Goal: Navigation & Orientation: Find specific page/section

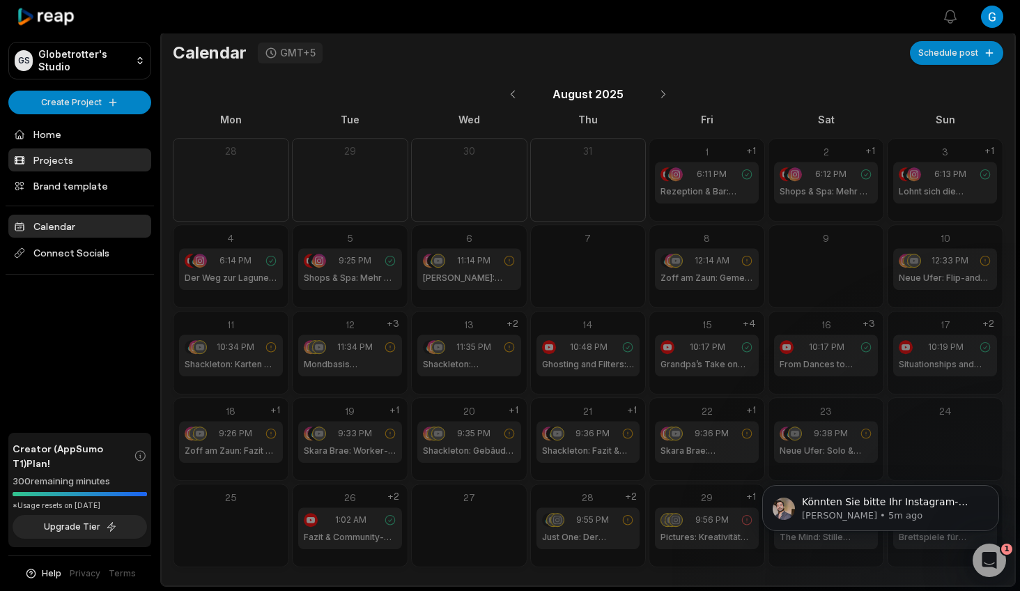
click at [60, 162] on link "Projects" at bounding box center [79, 159] width 143 height 23
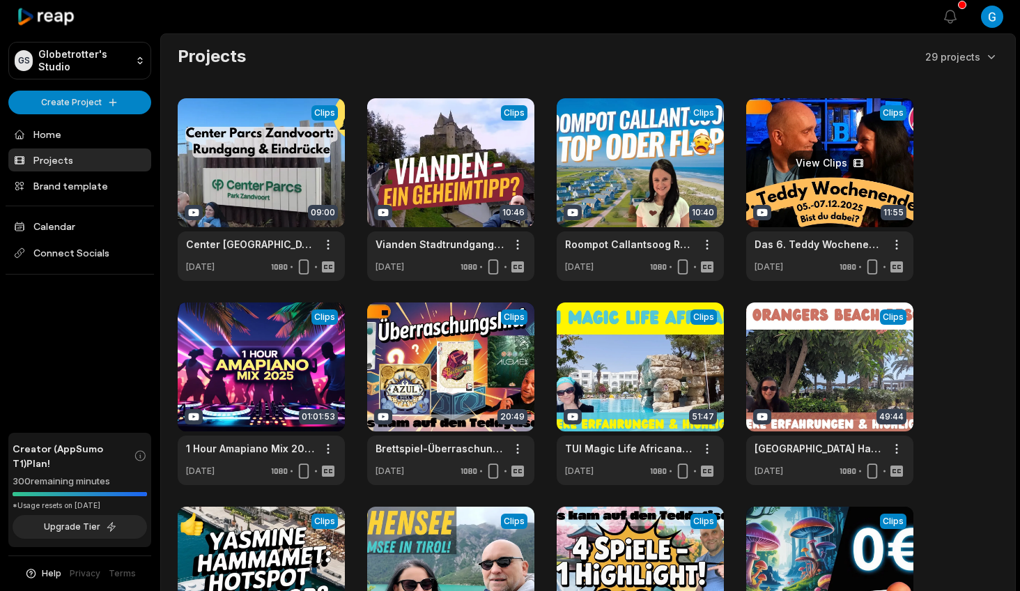
click at [813, 154] on link at bounding box center [829, 189] width 167 height 183
